Goal: Book appointment/travel/reservation: Register for event/course

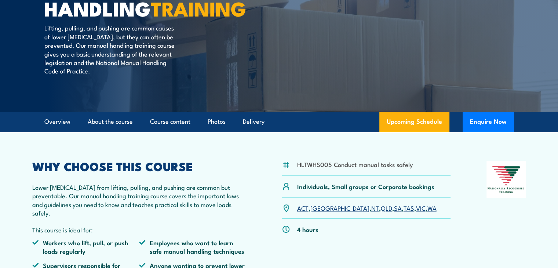
scroll to position [99, 0]
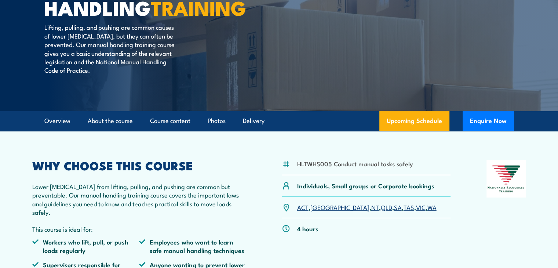
click at [428, 211] on link "WA" at bounding box center [432, 207] width 9 height 9
click at [405, 131] on link "Upcoming Schedule" at bounding box center [414, 121] width 70 height 20
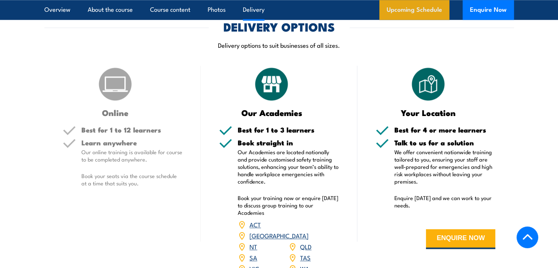
scroll to position [957, 0]
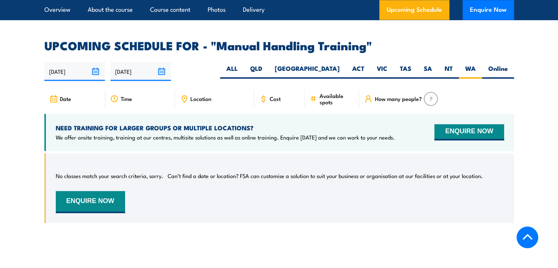
scroll to position [1084, 0]
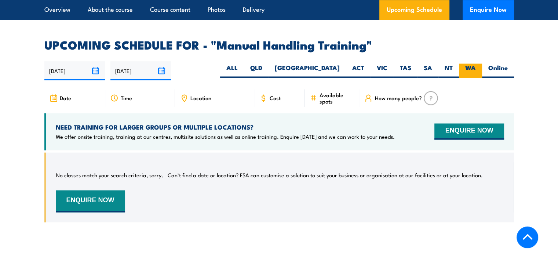
click at [469, 70] on label "WA" at bounding box center [470, 70] width 23 height 14
click at [476, 68] on input "WA" at bounding box center [478, 65] width 5 height 5
click at [432, 94] on img at bounding box center [431, 98] width 14 height 14
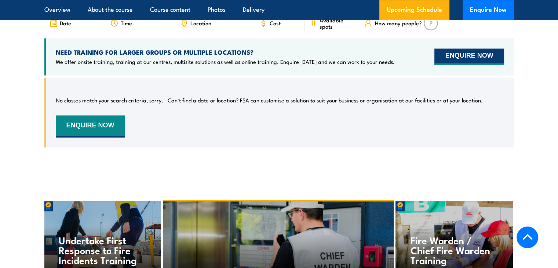
scroll to position [1126, 0]
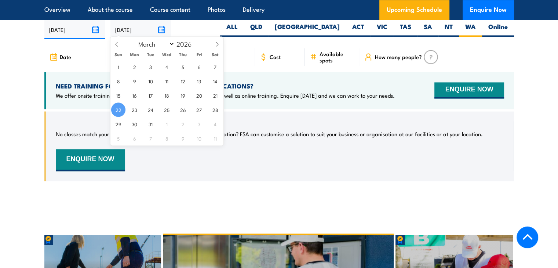
click at [161, 28] on input "[DATE]" at bounding box center [140, 29] width 61 height 19
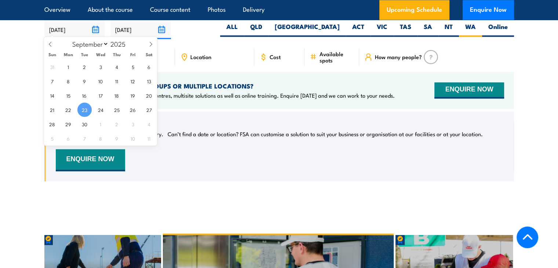
click at [99, 26] on input "[DATE]" at bounding box center [74, 29] width 61 height 19
click at [148, 43] on icon at bounding box center [150, 43] width 5 height 5
select select "9"
click at [145, 65] on span "4" at bounding box center [149, 66] width 14 height 14
type input "[DATE]"
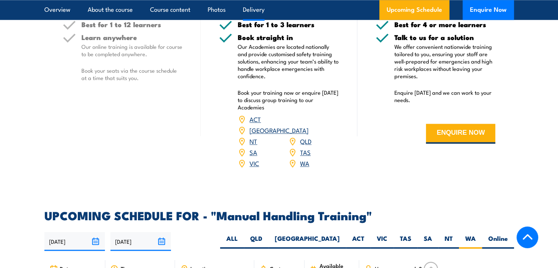
scroll to position [958, 0]
